Goal: Transaction & Acquisition: Purchase product/service

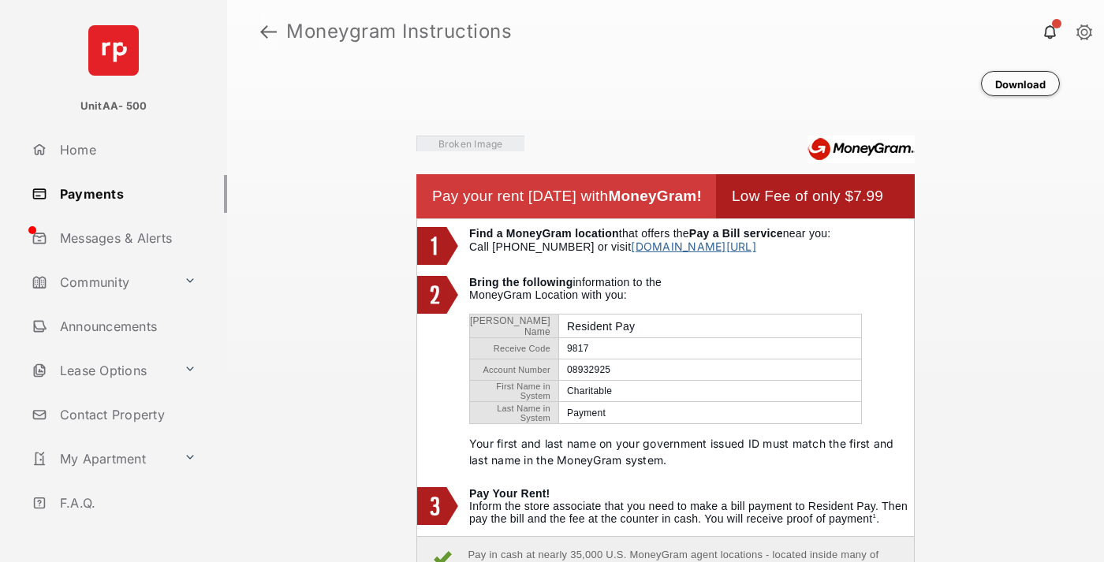
click at [268, 32] on link at bounding box center [268, 32] width 17 height 38
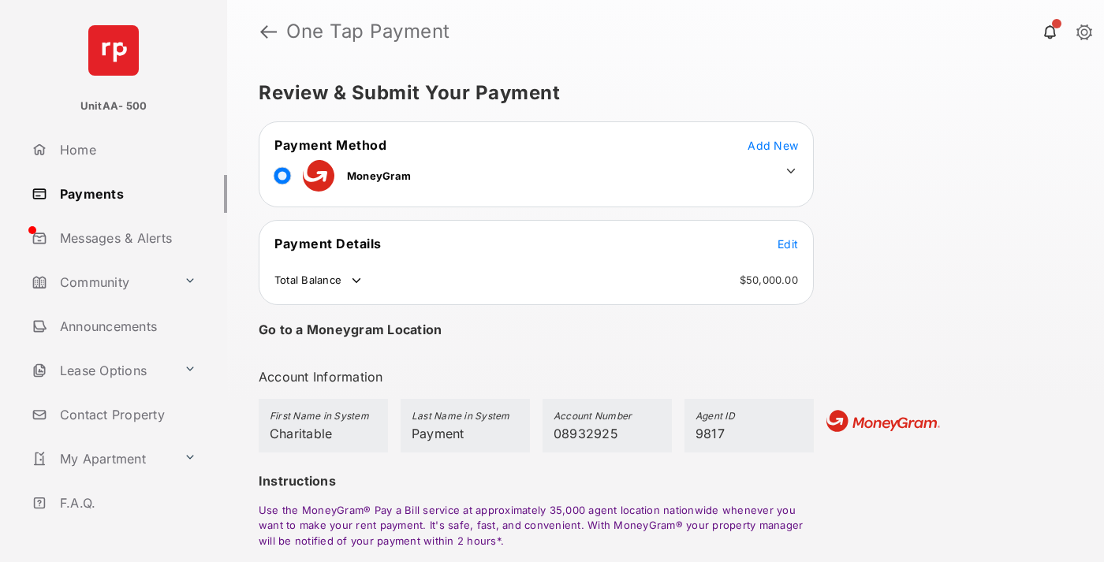
click at [788, 244] on span "Edit" at bounding box center [787, 243] width 21 height 13
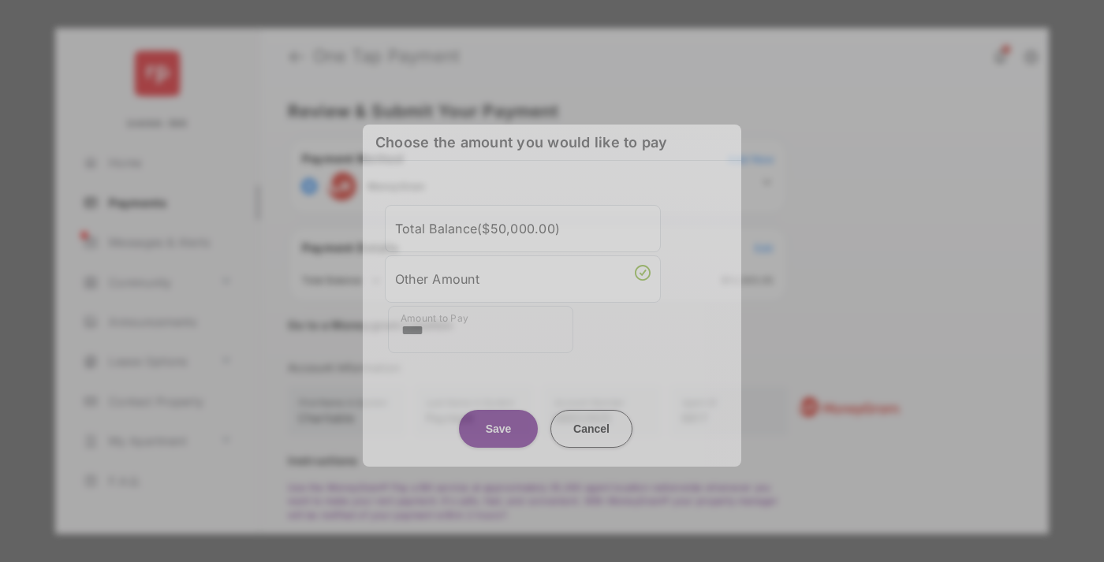
type input "****"
click at [498, 420] on button "Save" at bounding box center [498, 429] width 79 height 38
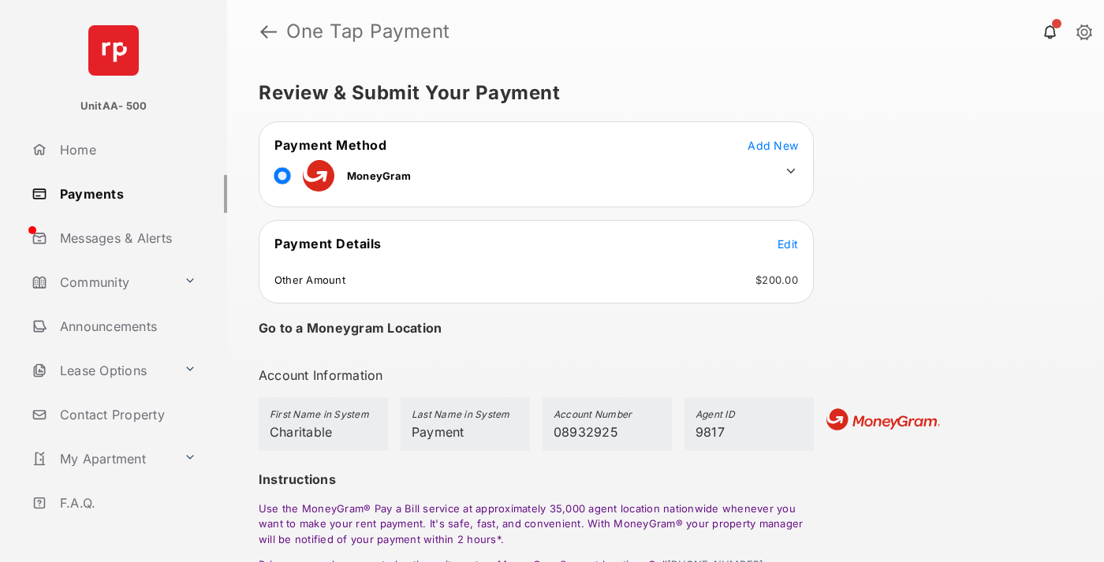
click at [791, 171] on icon at bounding box center [791, 171] width 14 height 14
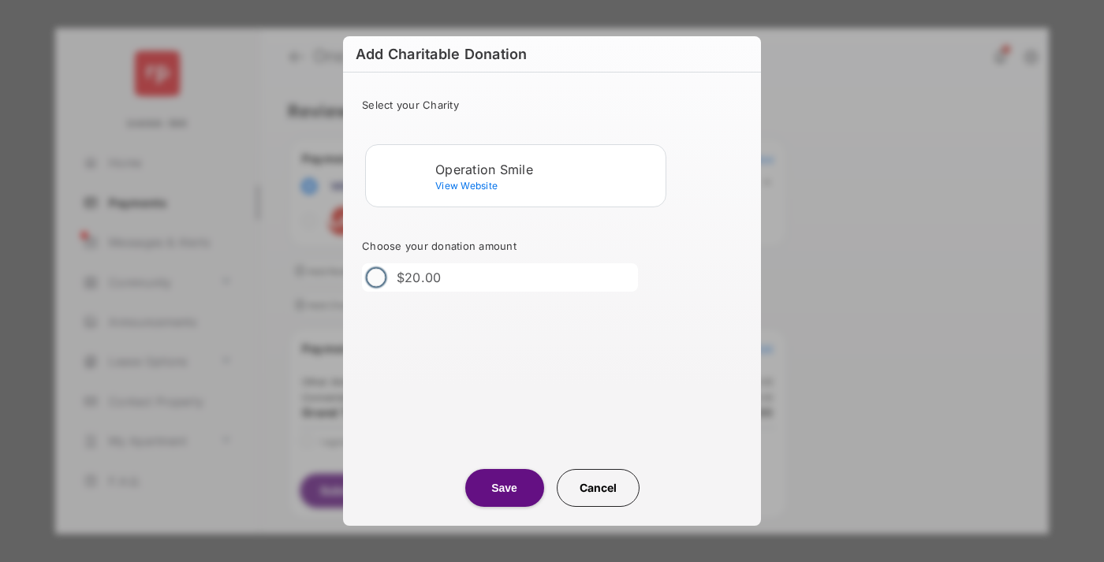
click at [547, 169] on div "Operation Smile" at bounding box center [547, 169] width 224 height 14
click at [504, 488] on button "Save" at bounding box center [504, 488] width 79 height 38
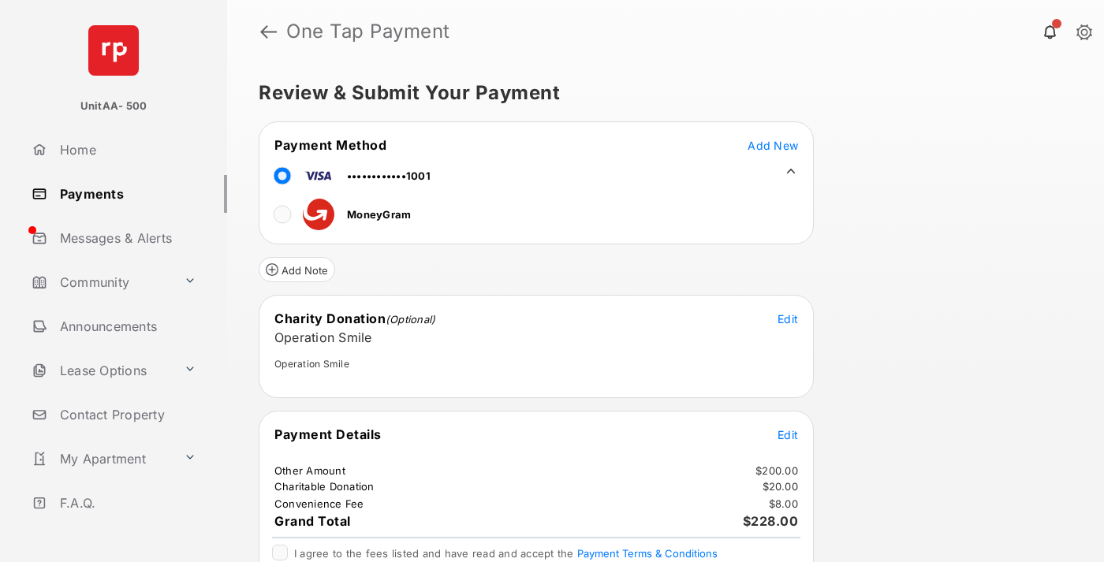
click at [788, 434] on span "Edit" at bounding box center [787, 434] width 21 height 13
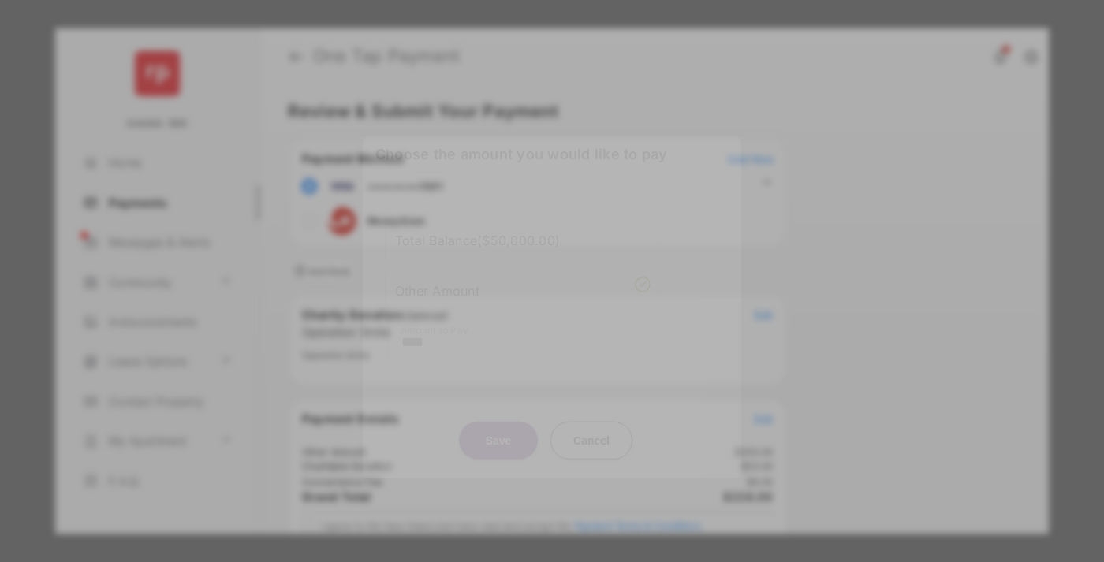
click at [498, 437] on button "Save" at bounding box center [498, 440] width 79 height 38
